Goal: Use online tool/utility: Utilize a website feature to perform a specific function

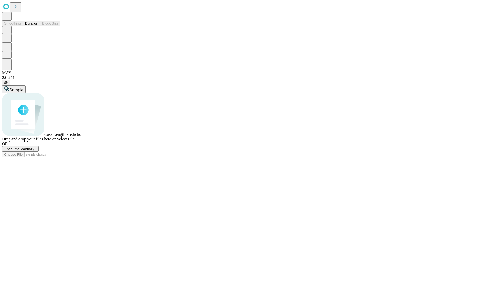
click at [38, 26] on button "Duration" at bounding box center [31, 23] width 17 height 5
click at [23, 88] on span "Sample" at bounding box center [16, 90] width 14 height 4
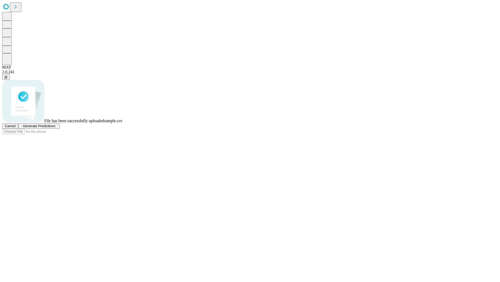
click at [55, 128] on span "Generate Predictions" at bounding box center [39, 126] width 33 height 4
